Goal: Information Seeking & Learning: Learn about a topic

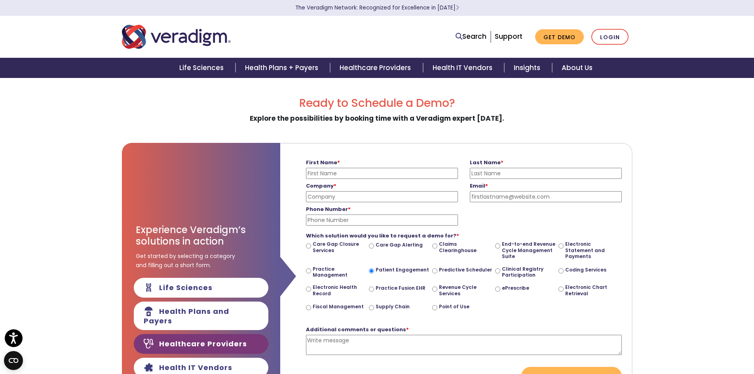
scroll to position [92, 0]
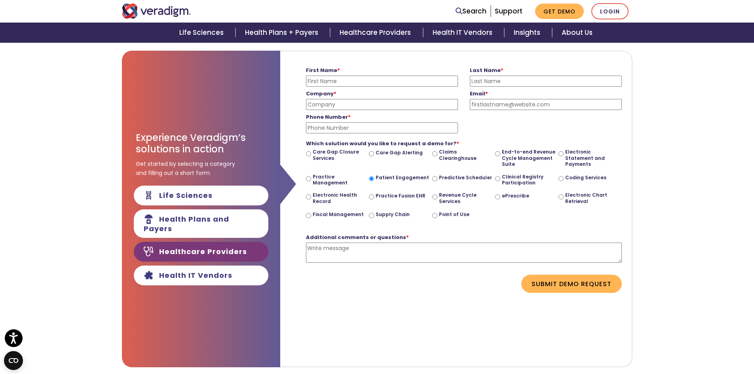
click at [391, 197] on label "Practice Fusion EHR" at bounding box center [401, 196] width 50 height 6
click at [374, 197] on input "Practice Fusion EHR" at bounding box center [371, 196] width 5 height 5
radio input "true"
click at [386, 179] on label "Patient Engagement" at bounding box center [402, 178] width 53 height 6
click at [374, 179] on input "Patient Engagement" at bounding box center [371, 178] width 5 height 5
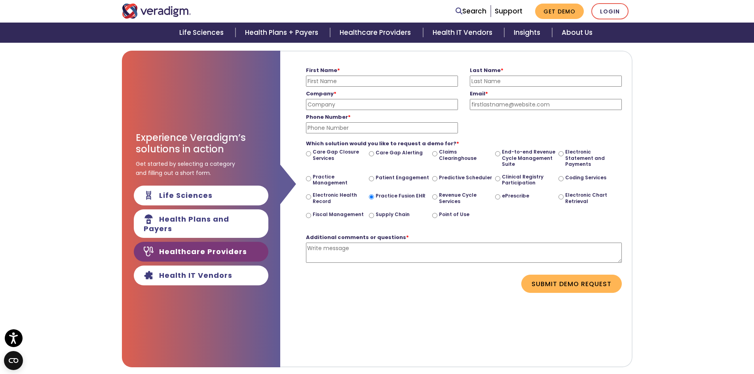
radio input "true"
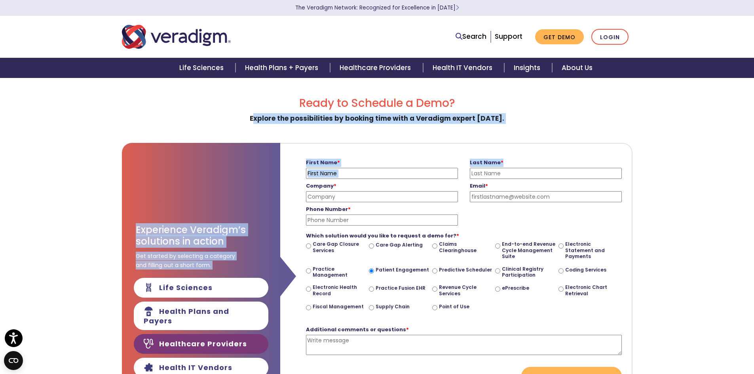
drag, startPoint x: 418, startPoint y: 121, endPoint x: 524, endPoint y: 127, distance: 106.3
click at [524, 127] on div "Ready to Schedule a Demo? Explore the possibilities by booking time with a Vera…" at bounding box center [377, 278] width 511 height 363
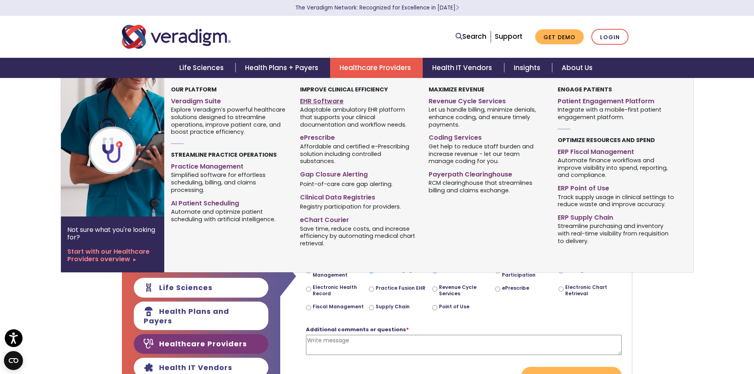
click at [327, 101] on link "EHR Software" at bounding box center [358, 99] width 117 height 11
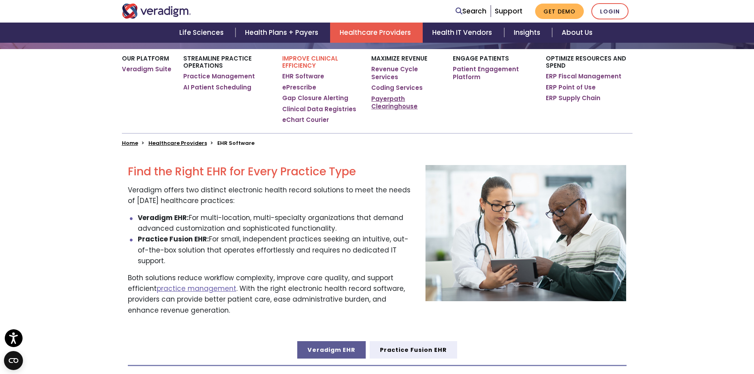
scroll to position [185, 0]
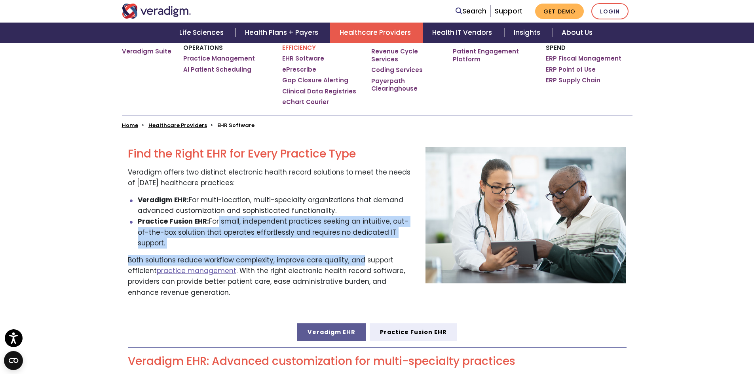
drag, startPoint x: 216, startPoint y: 220, endPoint x: 359, endPoint y: 239, distance: 145.0
click at [359, 239] on div "Find the Right EHR for Every Practice Type Veradigm offers two distinct electro…" at bounding box center [271, 225] width 298 height 157
click at [218, 255] on p "Both solutions reduce workflow complexity, improve care quality, and support ef…" at bounding box center [271, 276] width 286 height 43
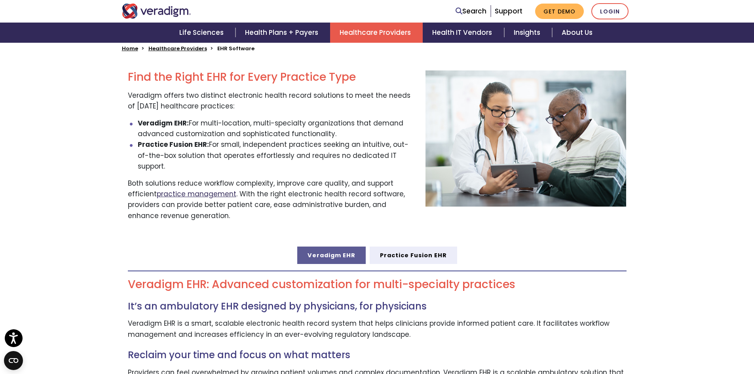
scroll to position [277, 0]
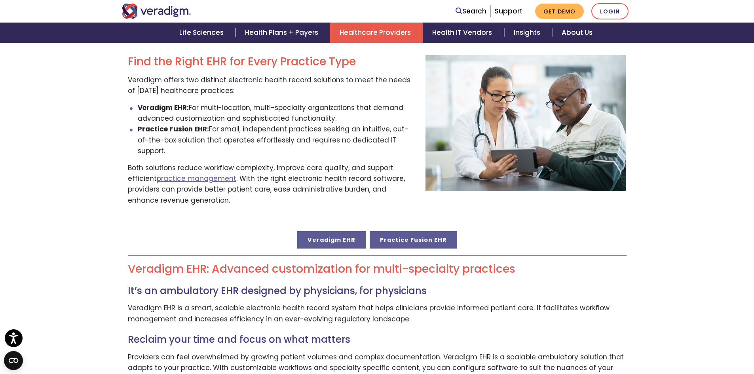
click at [421, 231] on link "Practice Fusion EHR" at bounding box center [413, 239] width 87 height 17
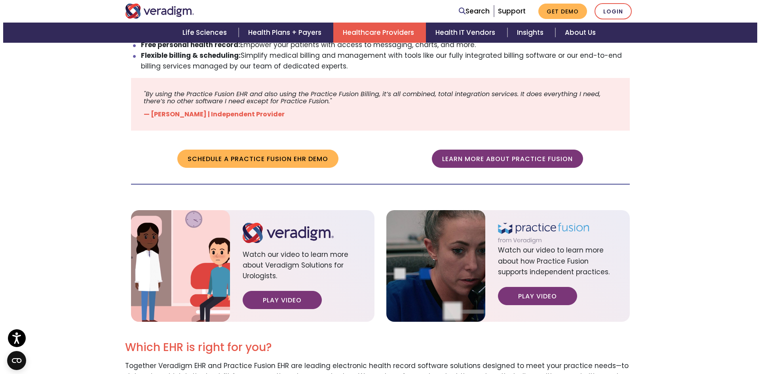
scroll to position [831, 0]
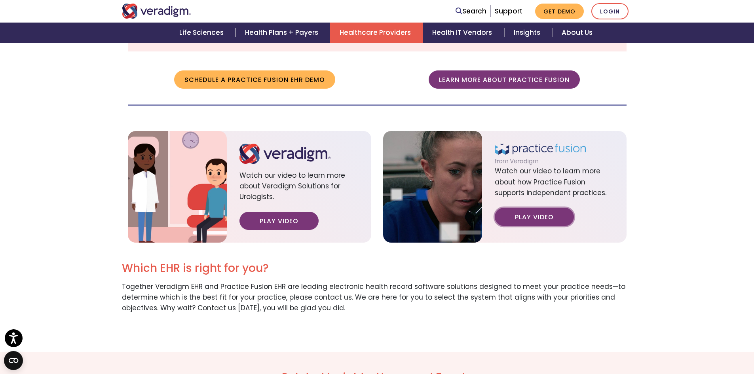
click at [550, 208] on link "Play Video" at bounding box center [534, 217] width 79 height 18
